Goal: Task Accomplishment & Management: Manage account settings

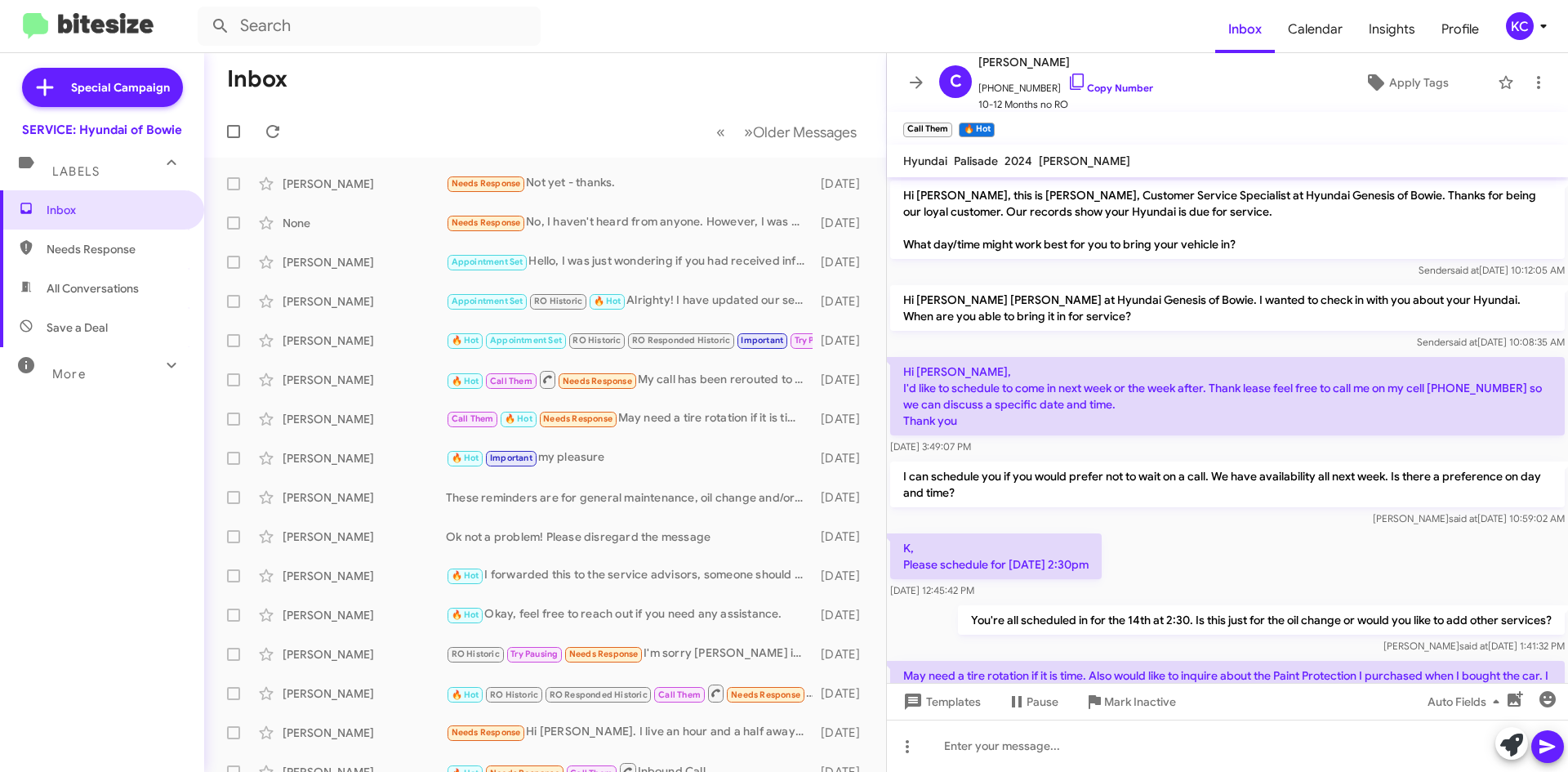
scroll to position [135, 0]
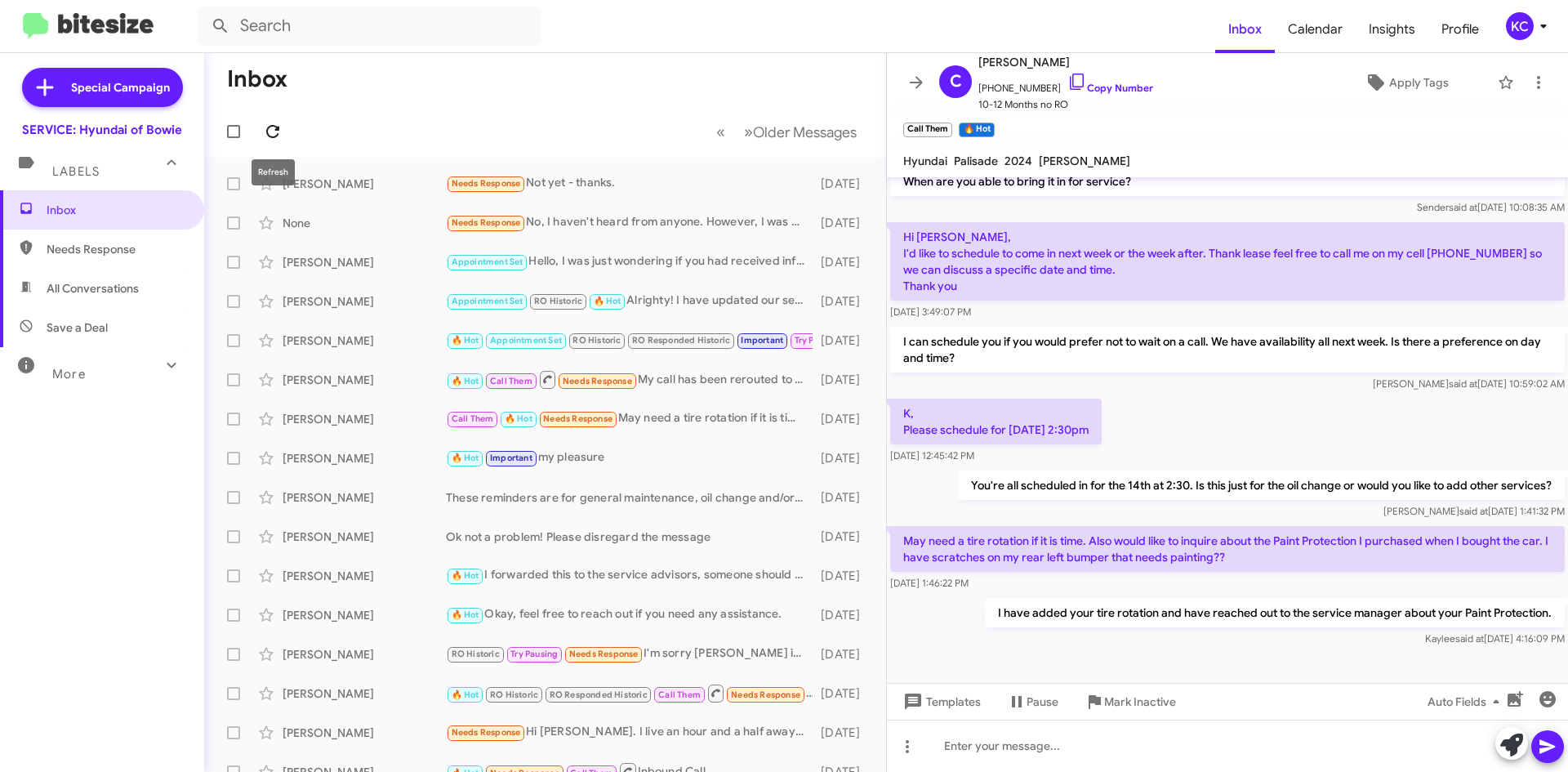
click at [276, 131] on icon at bounding box center [272, 132] width 13 height 13
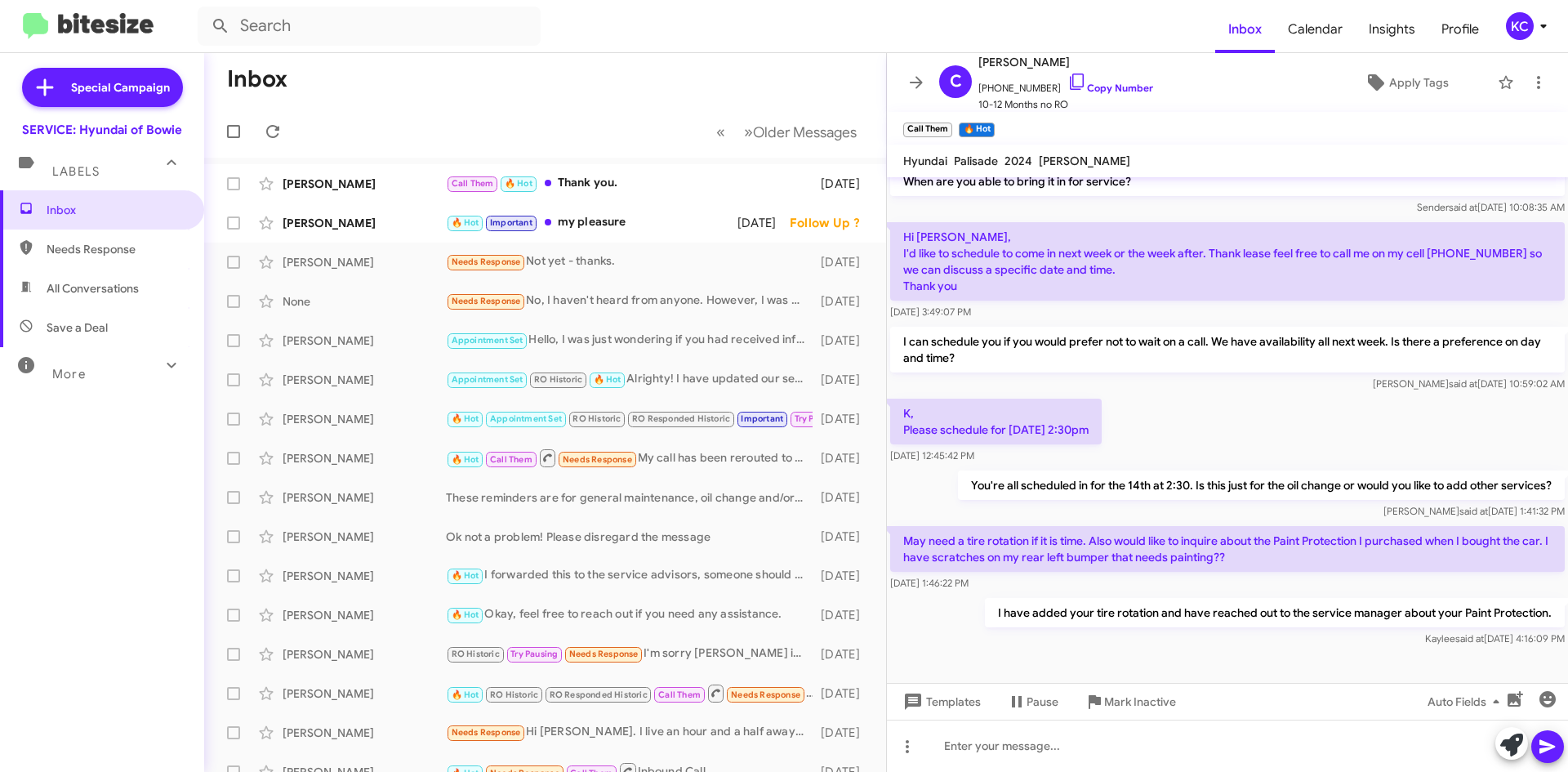
click at [1524, 38] on div "KC" at bounding box center [1520, 26] width 28 height 28
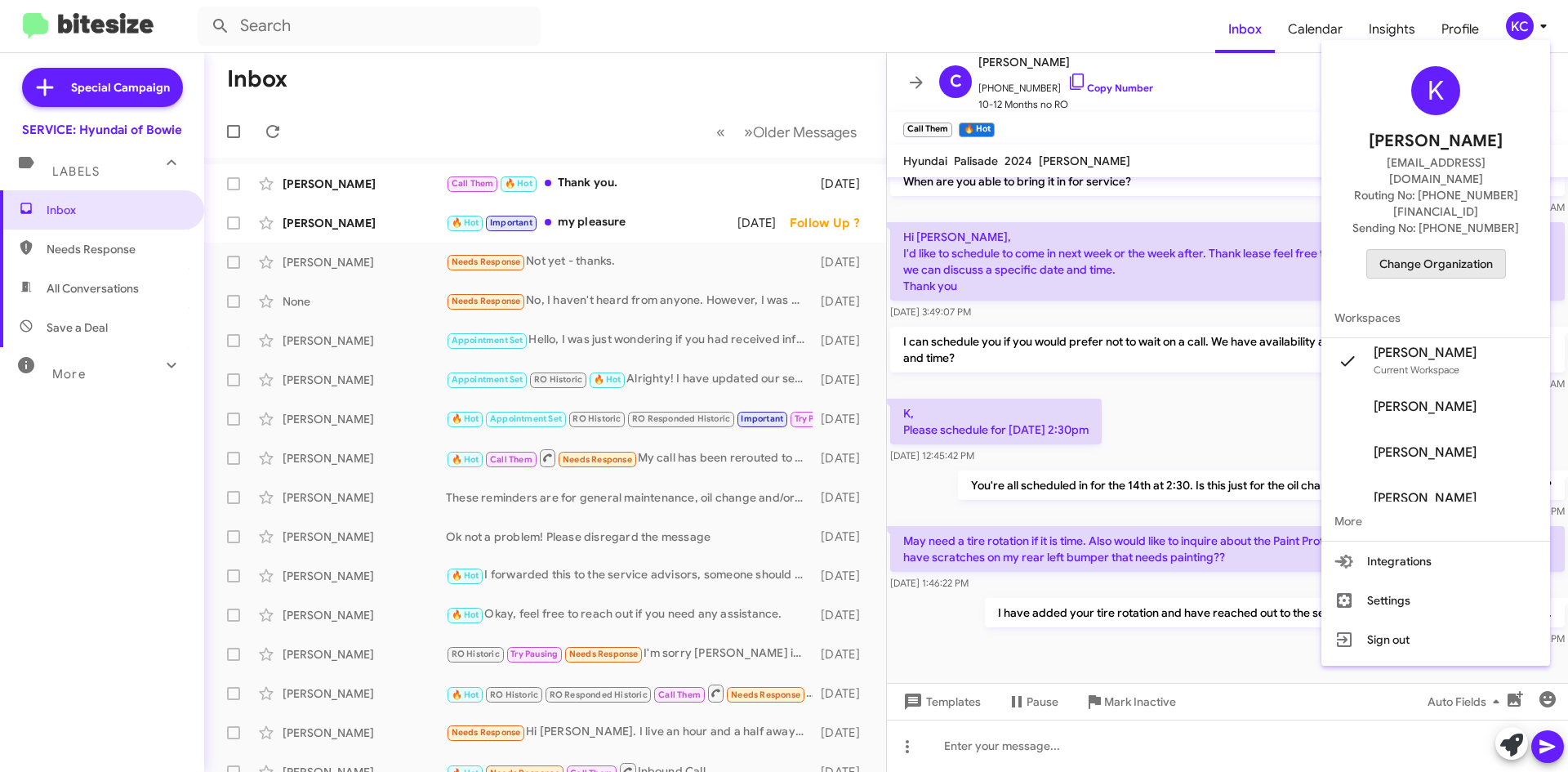
click at [1451, 249] on span "Change Organization" at bounding box center [1436, 263] width 113 height 28
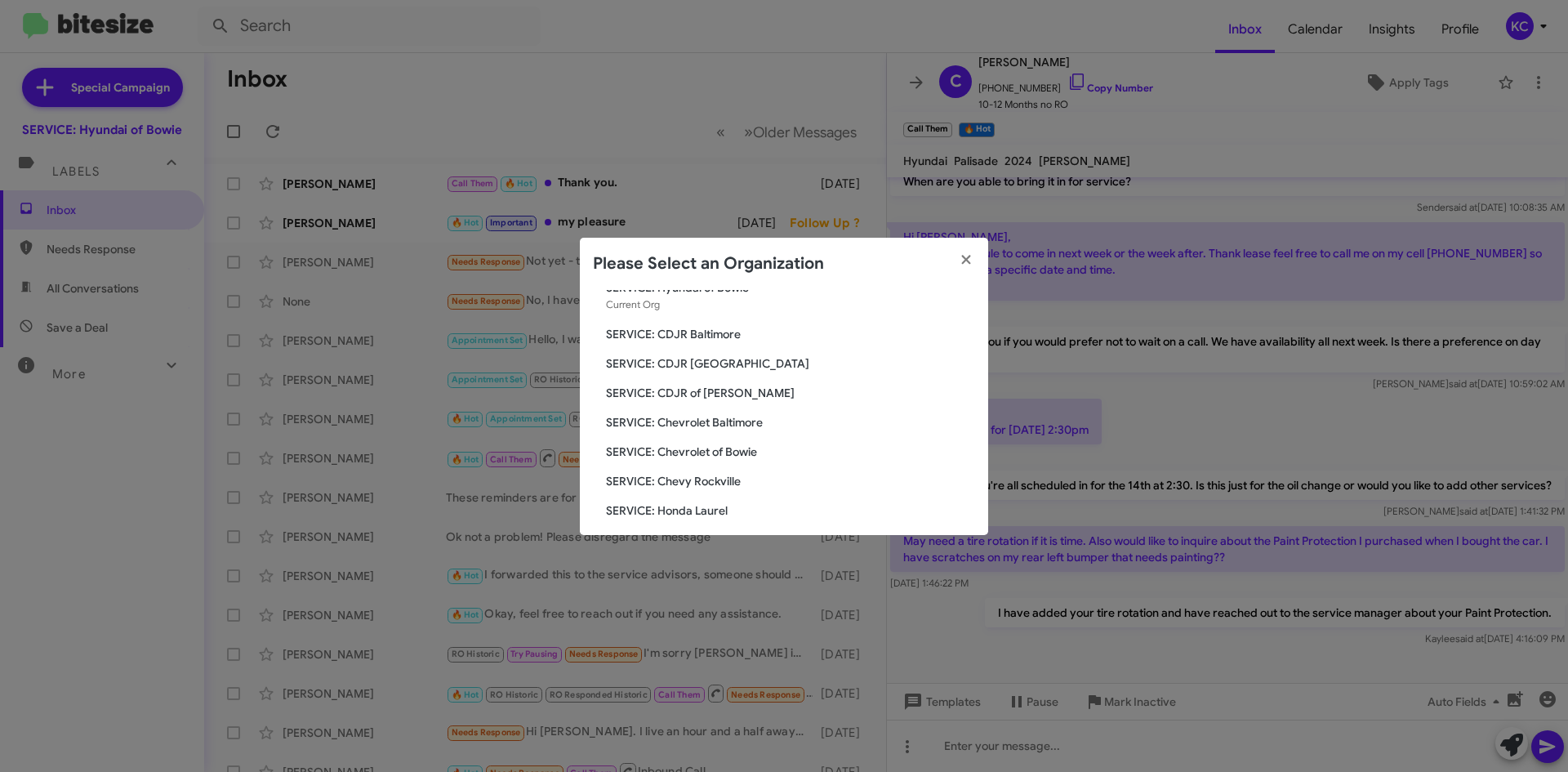
scroll to position [0, 0]
click at [703, 456] on span "SERVICE: CDJR of [PERSON_NAME]" at bounding box center [790, 449] width 369 height 16
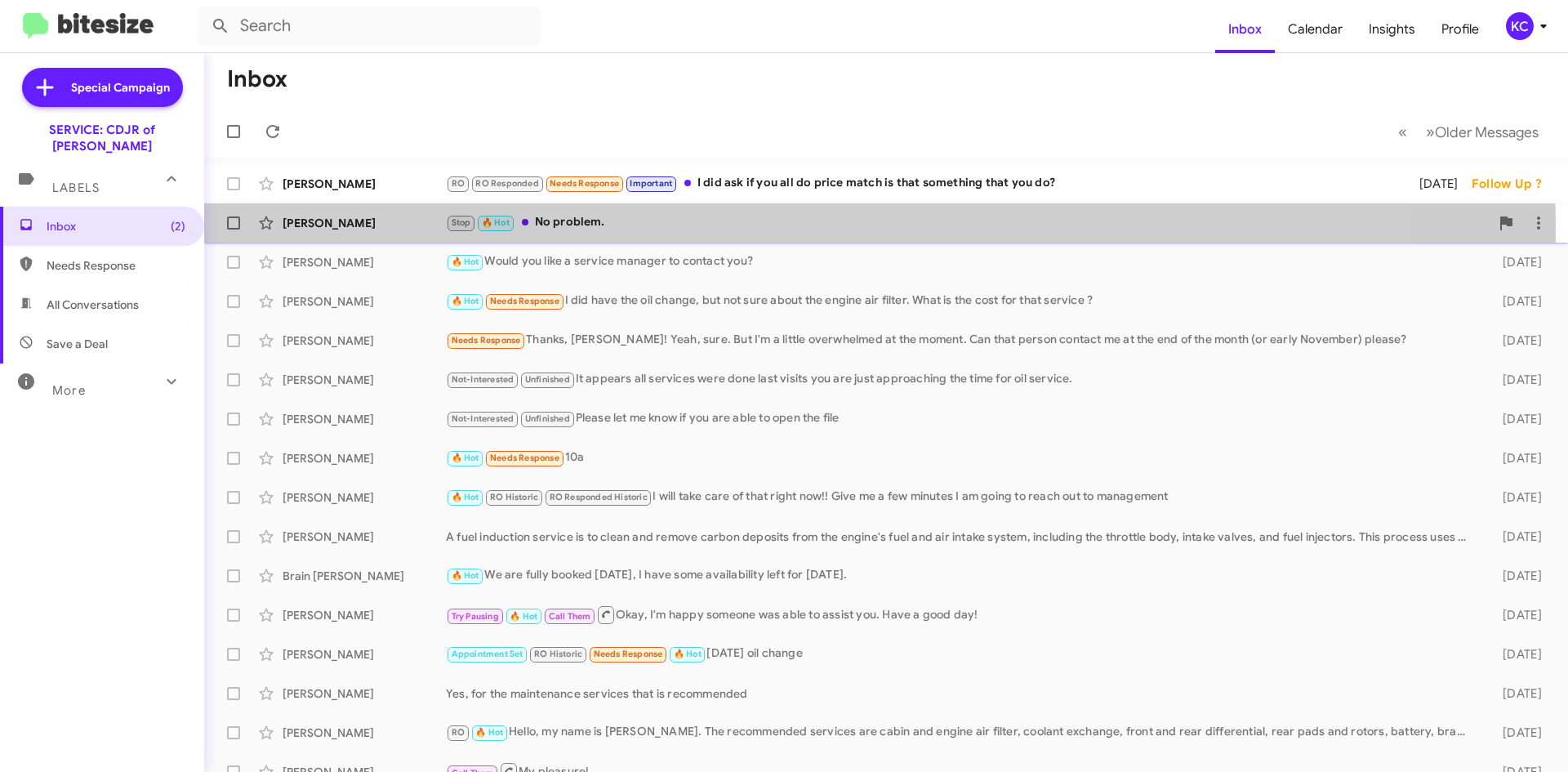
click at [550, 226] on div "Stop 🔥 Hot No problem." at bounding box center [967, 222] width 1044 height 19
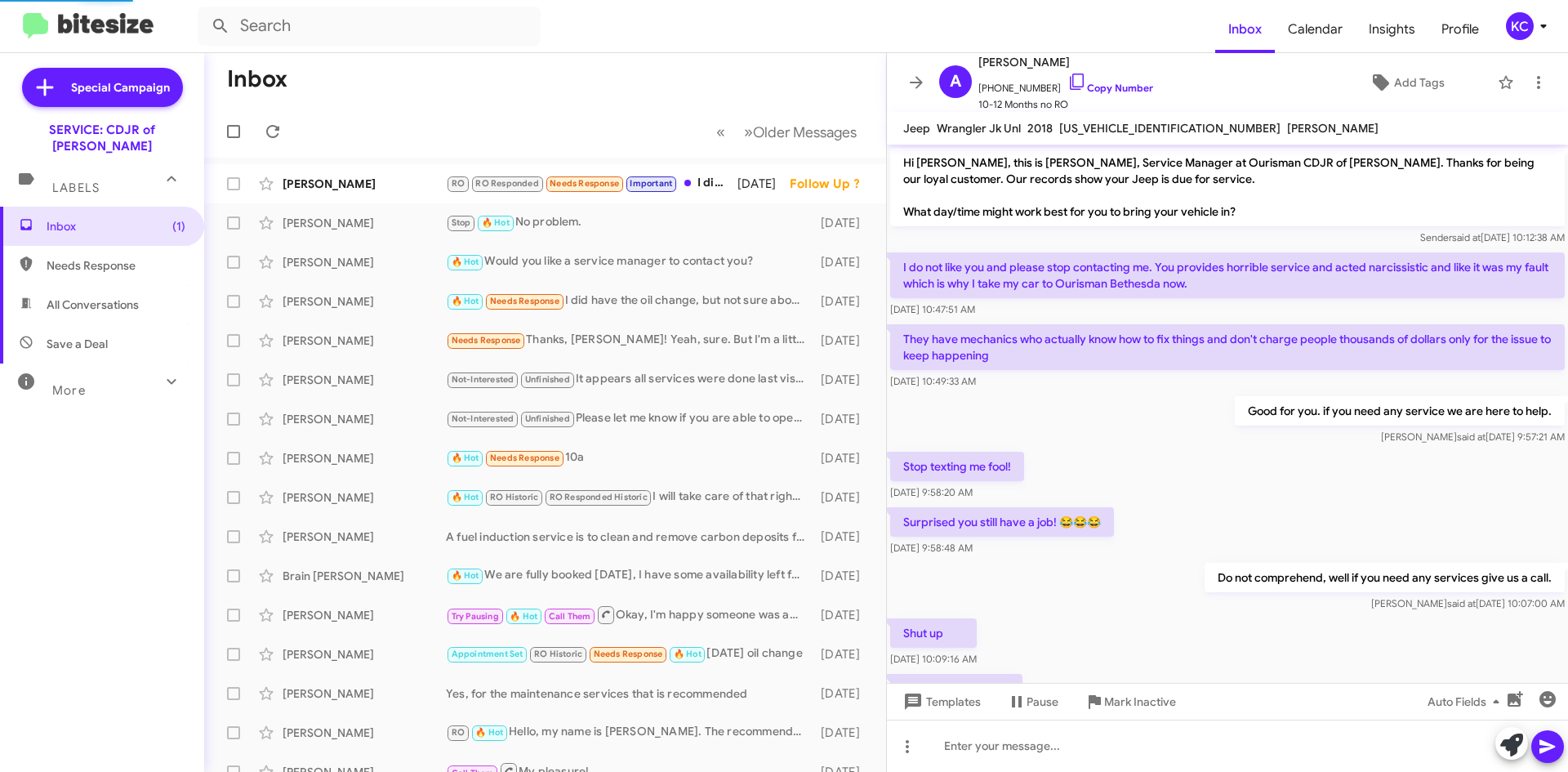
scroll to position [216, 0]
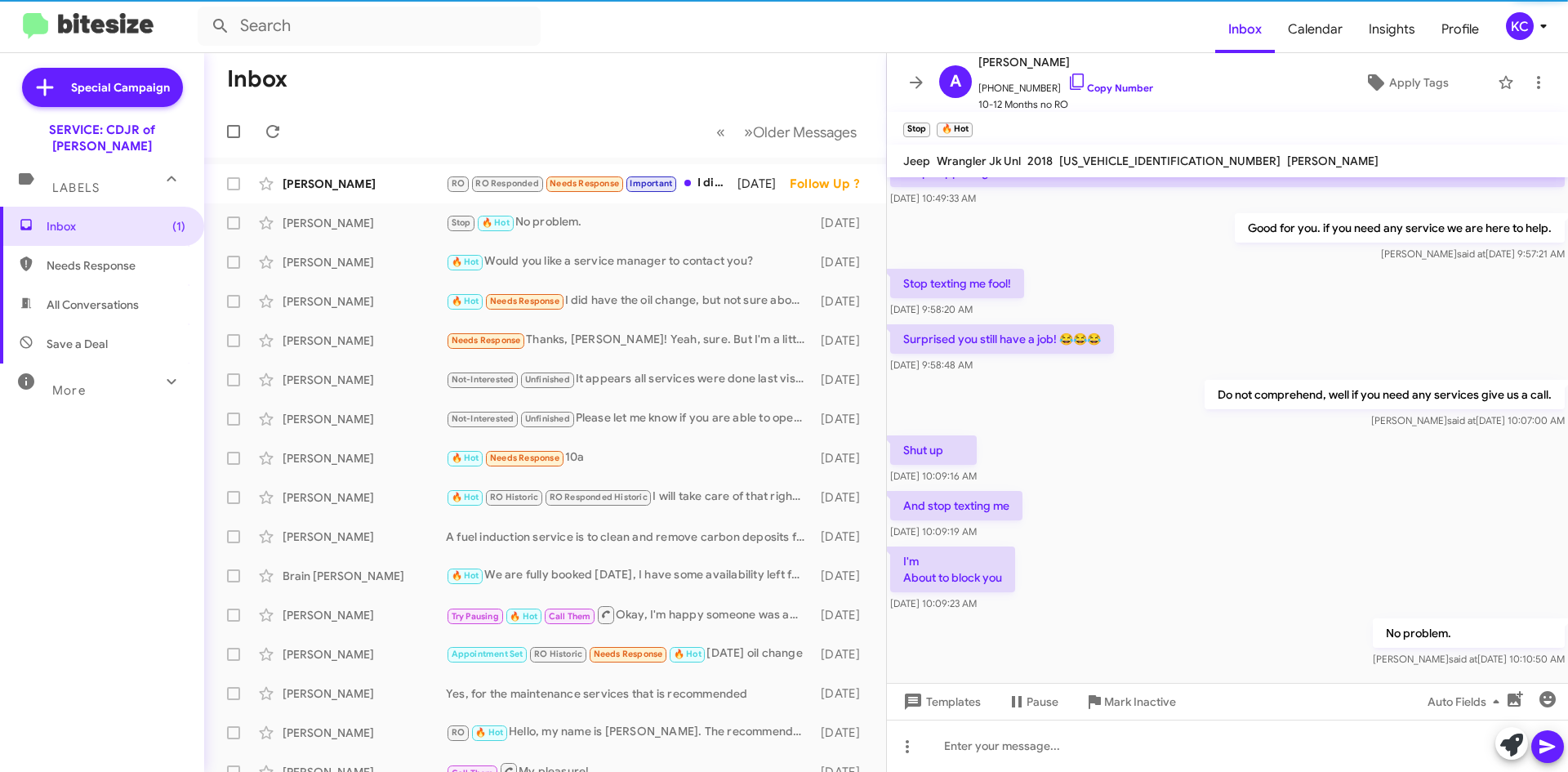
click at [911, 80] on icon at bounding box center [916, 83] width 20 height 20
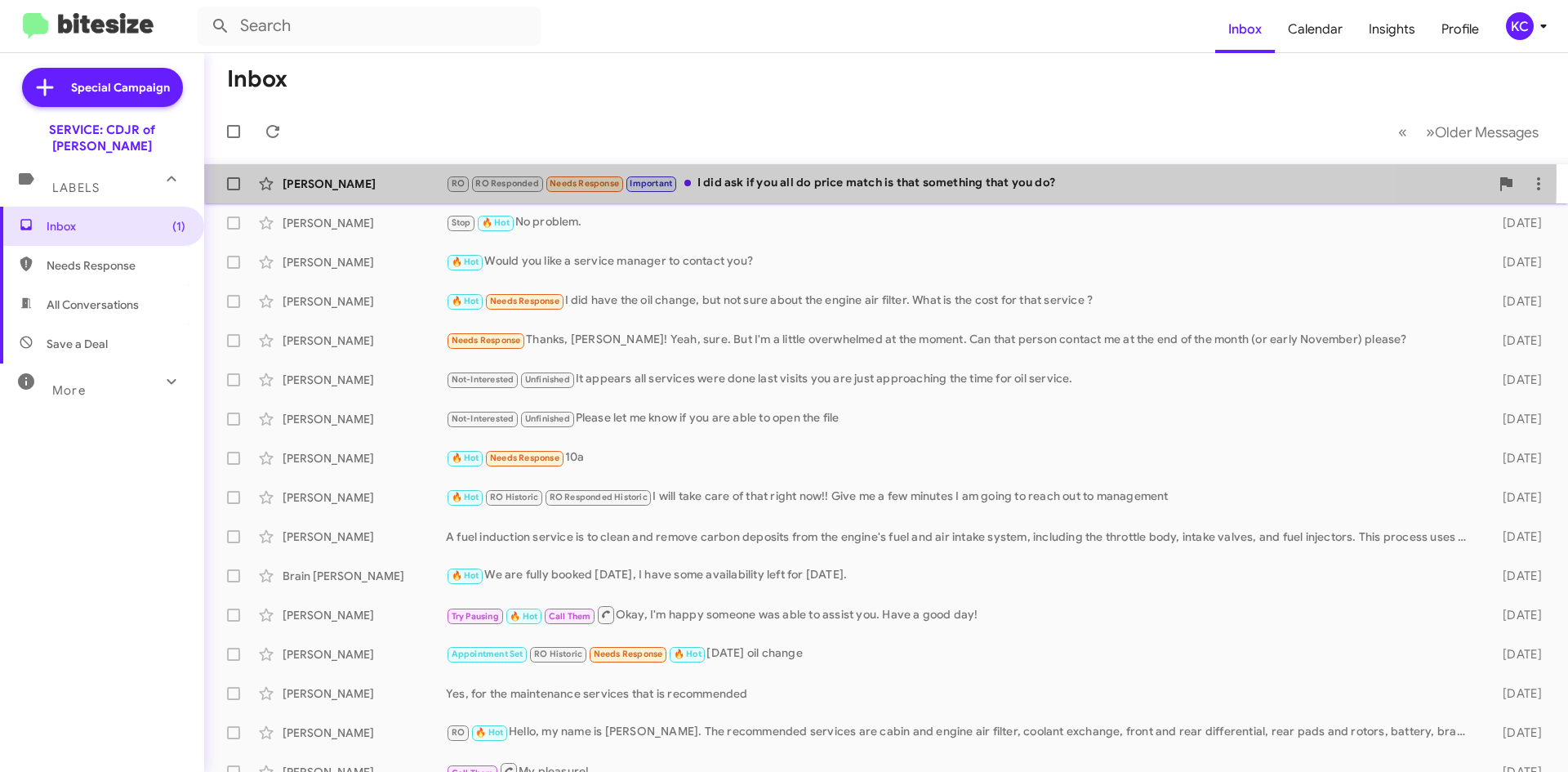
click at [750, 176] on div "RO RO Responded Needs Response Important I did ask if you all do price match is…" at bounding box center [967, 183] width 1044 height 19
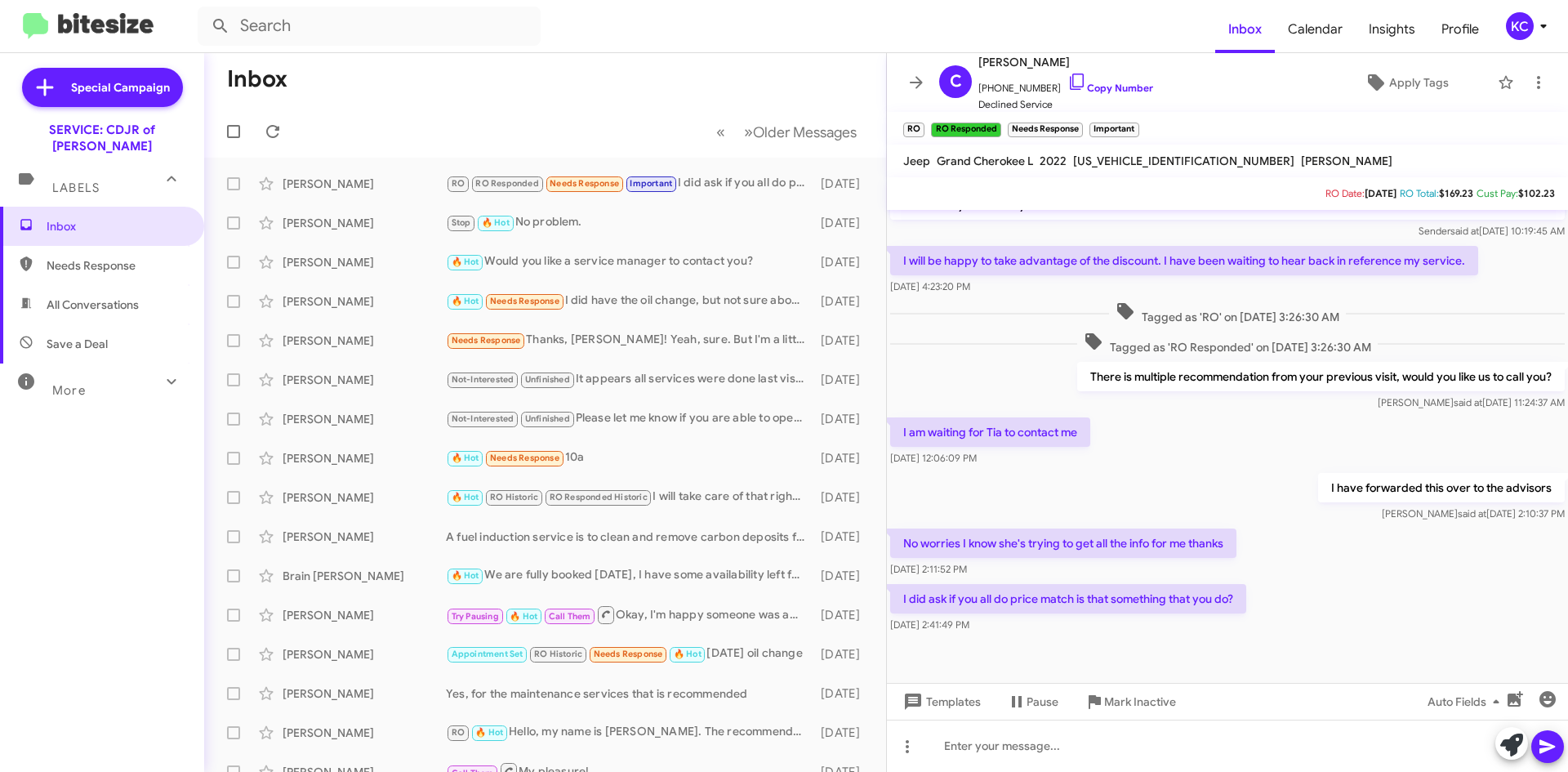
scroll to position [330, 0]
click at [1170, 83] on div "C [PERSON_NAME] [PHONE_NUMBER] Copy Number Declined Service Apply Tags" at bounding box center [1211, 83] width 557 height 61
click at [1169, 92] on div "C [PERSON_NAME] [PHONE_NUMBER] Copy Number Declined Service Apply Tags" at bounding box center [1211, 83] width 557 height 61
click at [1194, 100] on div "C [PERSON_NAME] [PHONE_NUMBER] Copy Number Declined Service Apply Tags" at bounding box center [1211, 83] width 557 height 61
click at [1067, 83] on icon at bounding box center [1077, 82] width 20 height 20
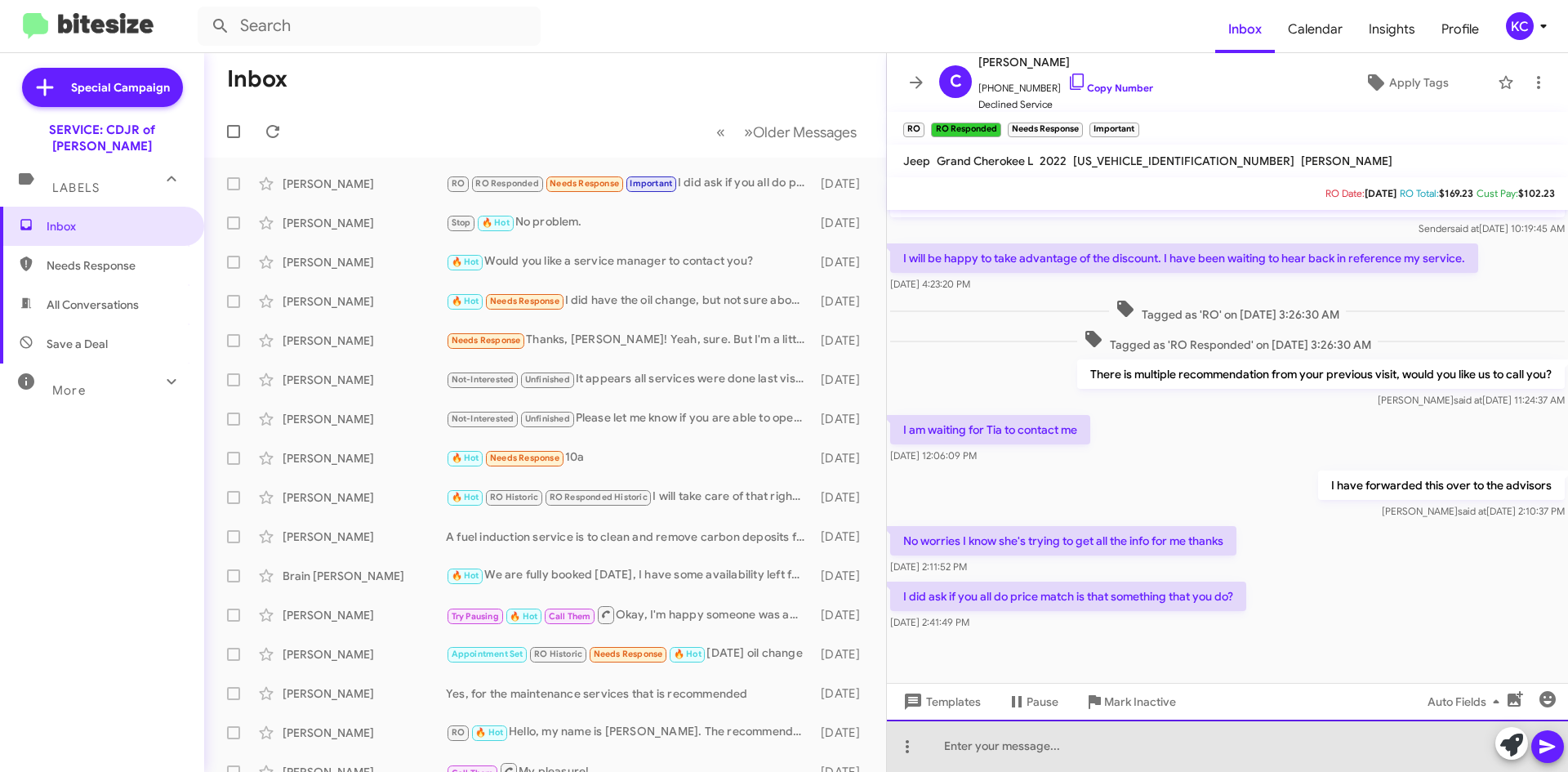
click at [1030, 756] on div at bounding box center [1227, 746] width 681 height 53
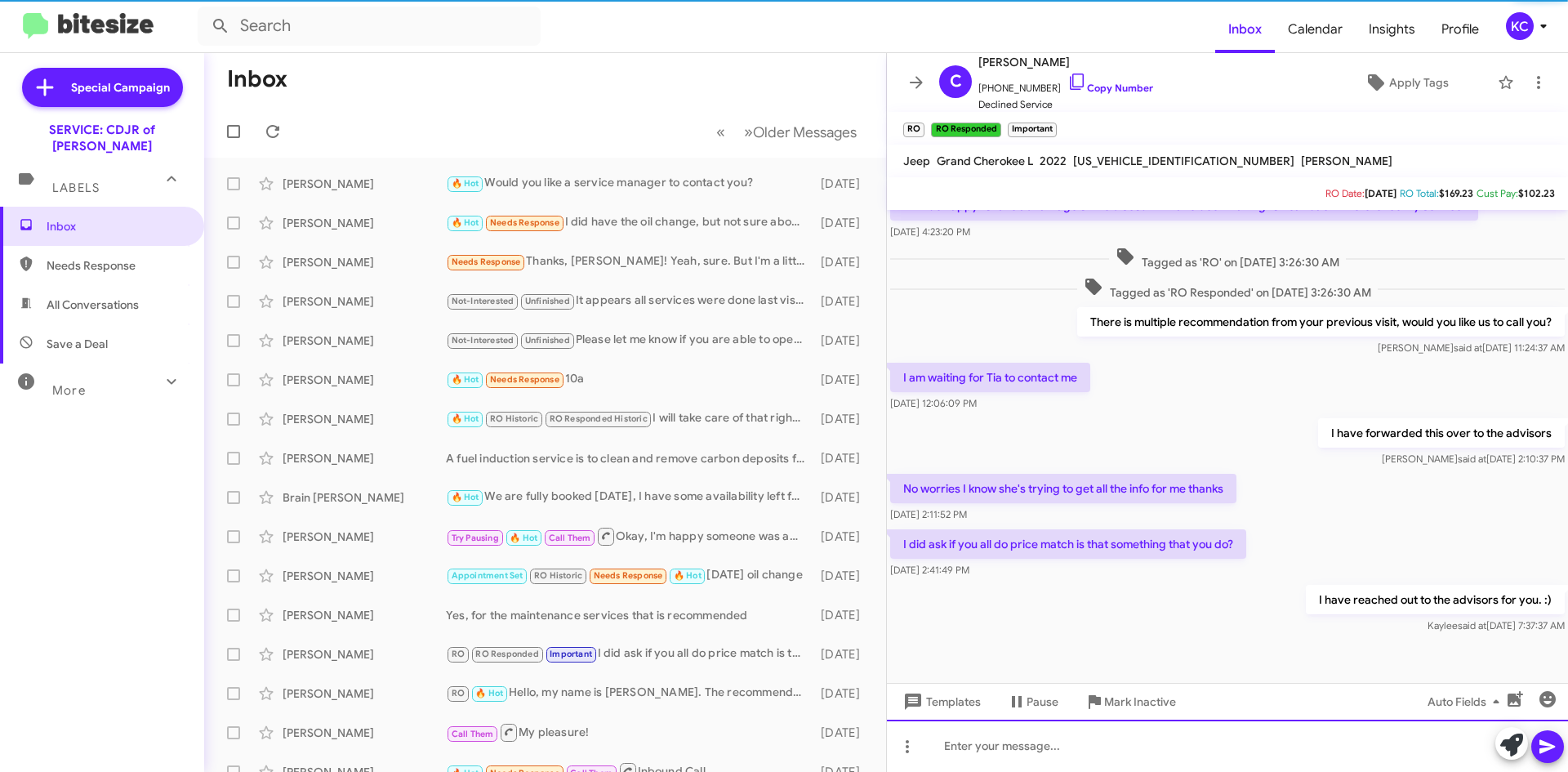
scroll to position [389, 0]
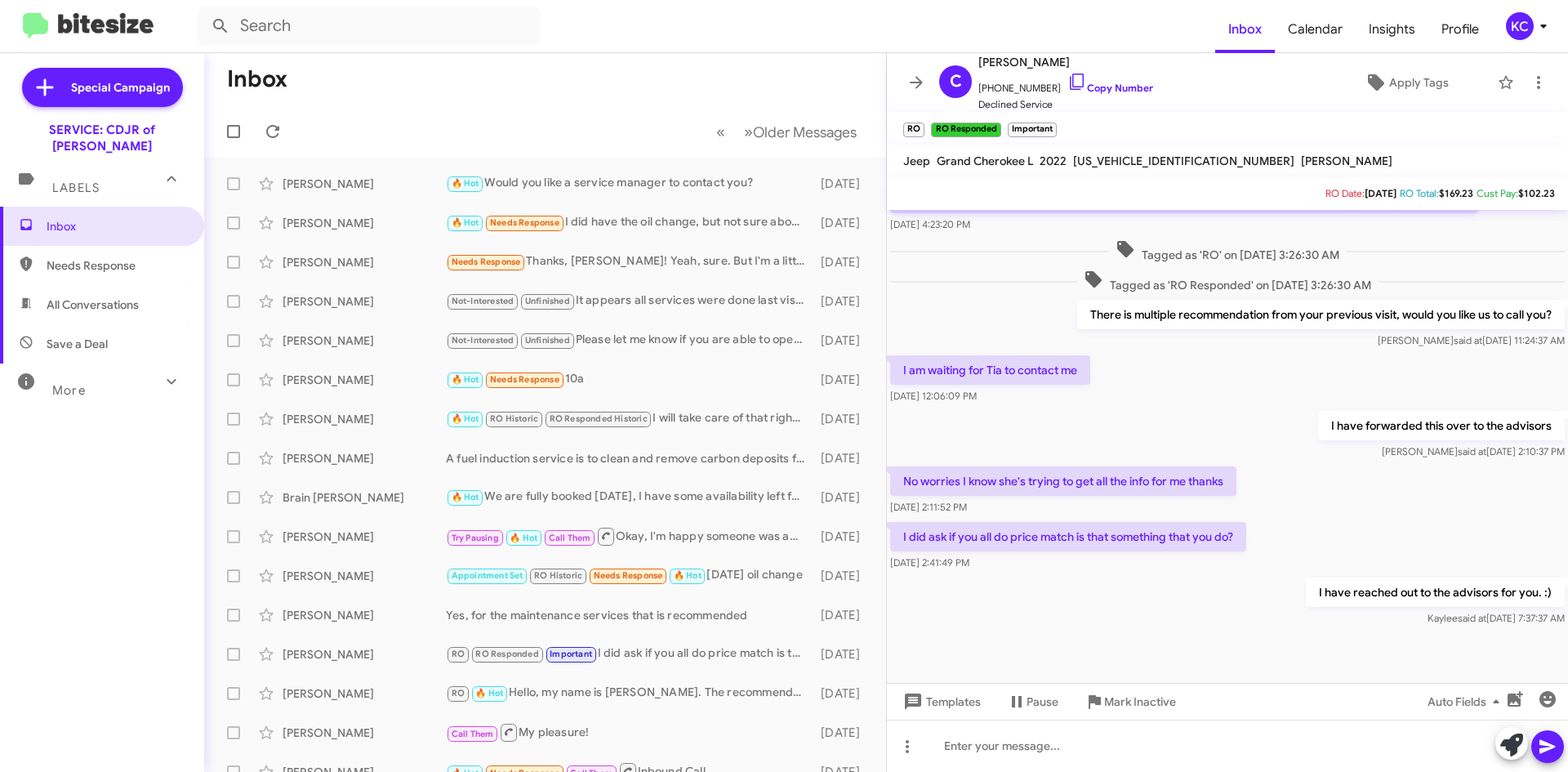
click at [1535, 18] on icon at bounding box center [1544, 26] width 20 height 20
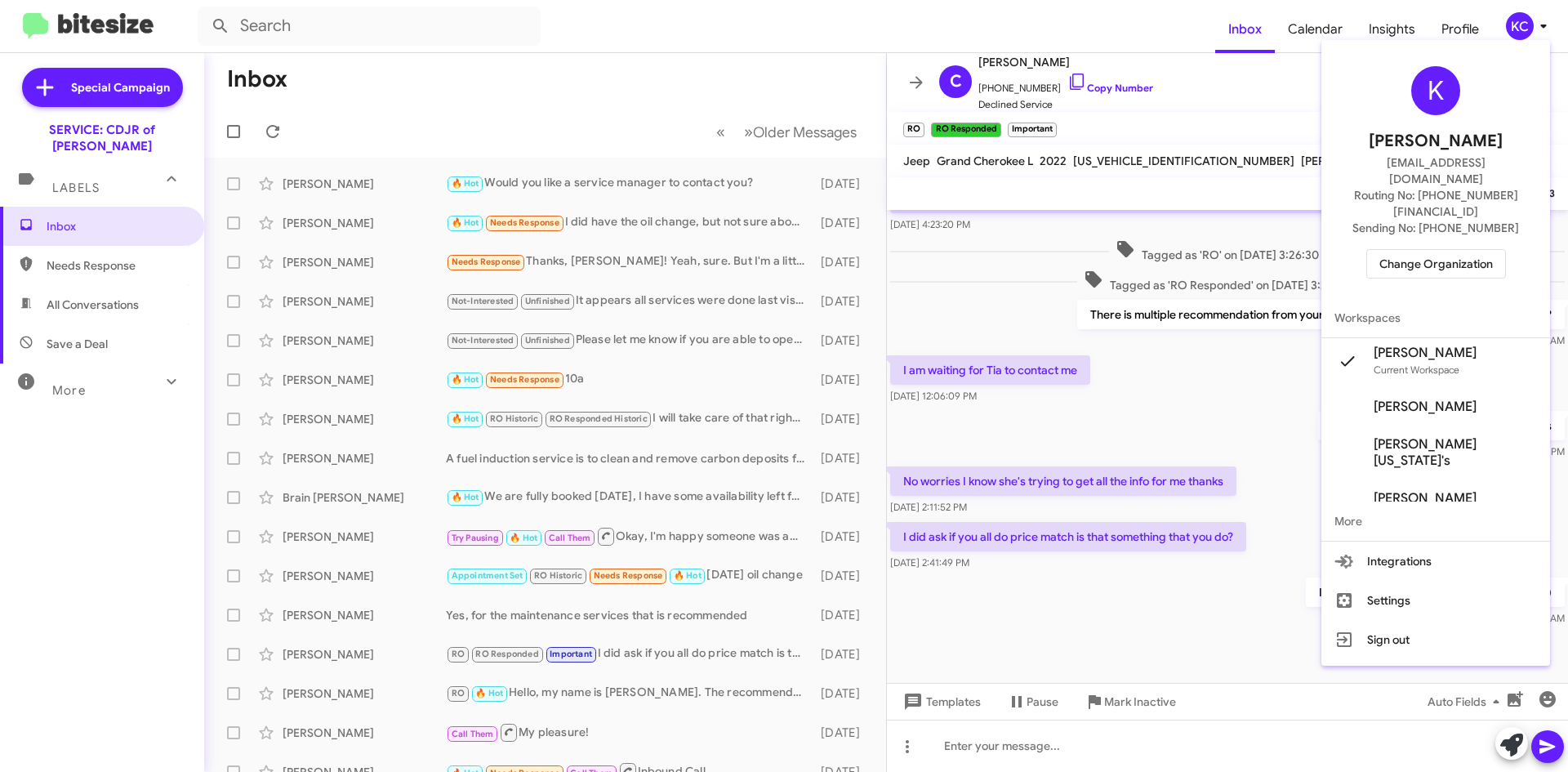
click at [907, 0] on div at bounding box center [784, 386] width 1568 height 772
